Goal: Transaction & Acquisition: Purchase product/service

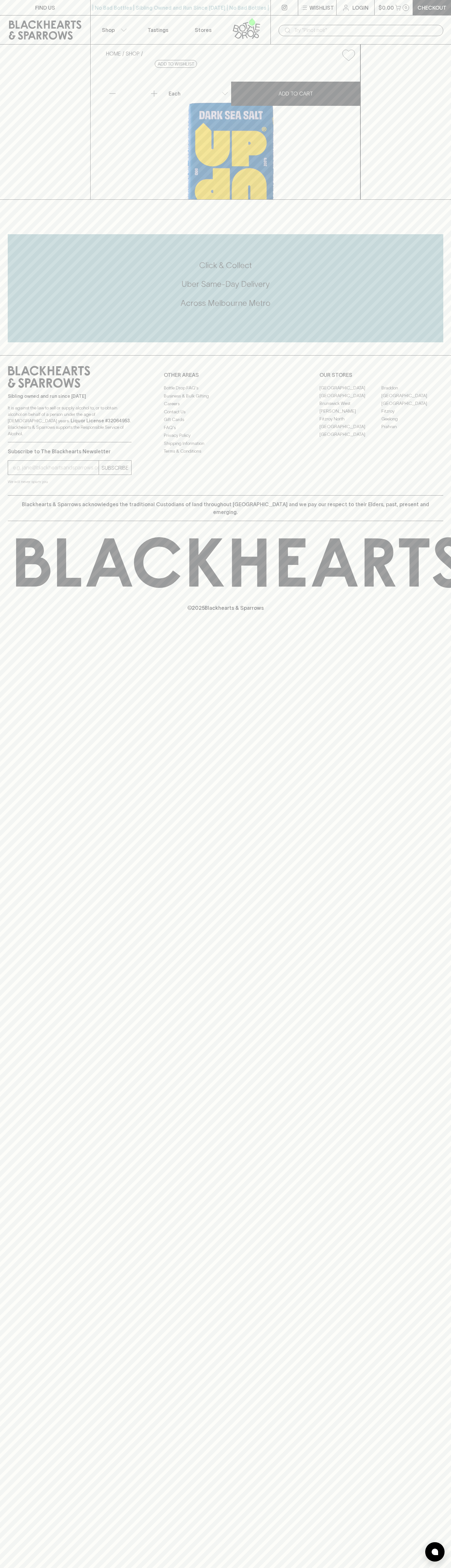
click at [414, 5] on link "Checkout" at bounding box center [432, 7] width 38 height 15
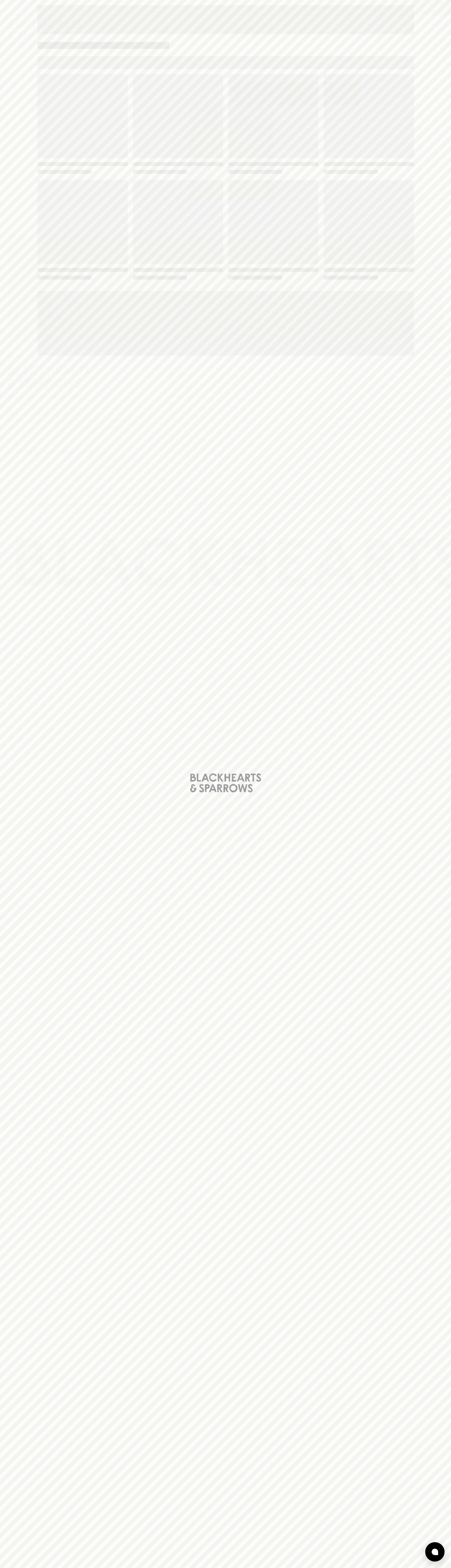
click at [428, 558] on div "Loading" at bounding box center [225, 784] width 451 height 1568
click at [77, 1568] on html "FIND US | No Bad Bottles | Sibling Owned and Run Since 2006 | No Bad Bottles | …" at bounding box center [225, 784] width 451 height 1568
click at [15, 518] on div "Loading" at bounding box center [225, 784] width 451 height 1568
